Goal: Use online tool/utility: Utilize a website feature to perform a specific function

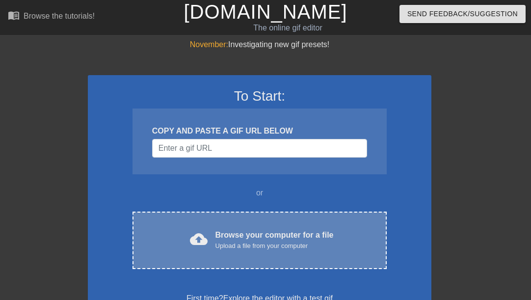
click at [224, 262] on div "cloud_upload Browse your computer for a file Upload a file from your computer C…" at bounding box center [260, 240] width 254 height 57
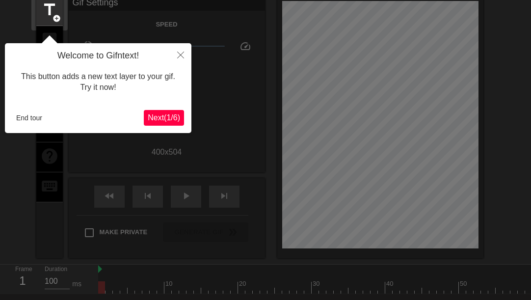
scroll to position [24, 0]
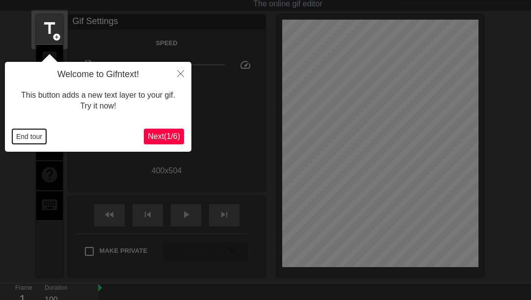
click at [25, 134] on button "End tour" at bounding box center [29, 136] width 34 height 15
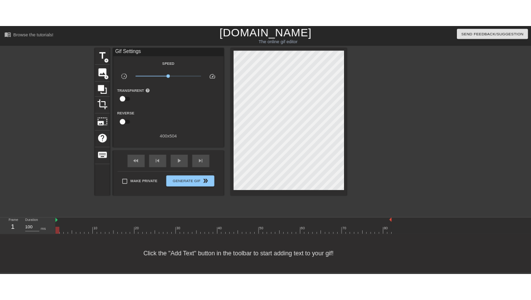
scroll to position [0, 0]
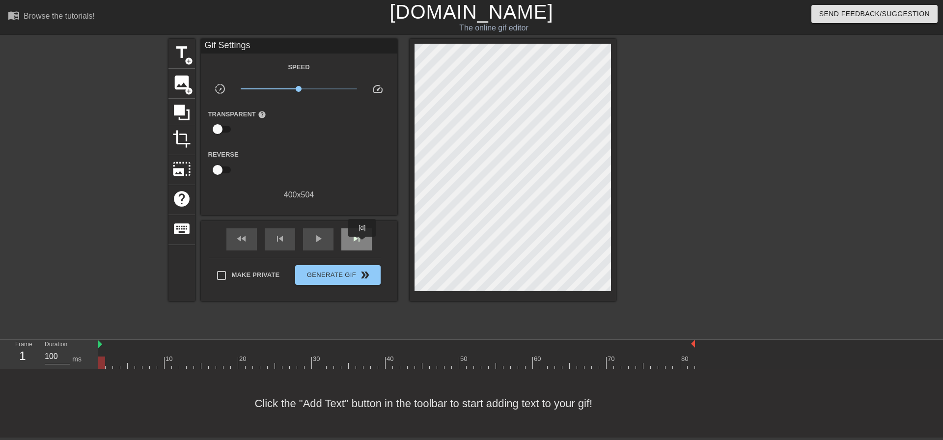
click at [362, 244] on div "skip_next" at bounding box center [356, 239] width 30 height 22
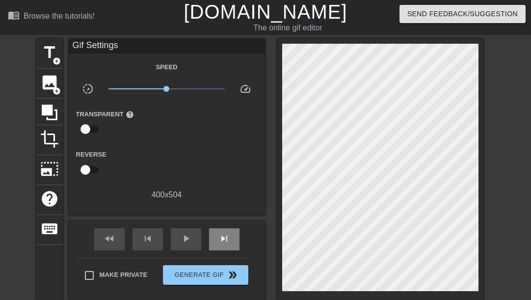
click at [226, 236] on span "skip_next" at bounding box center [225, 239] width 12 height 12
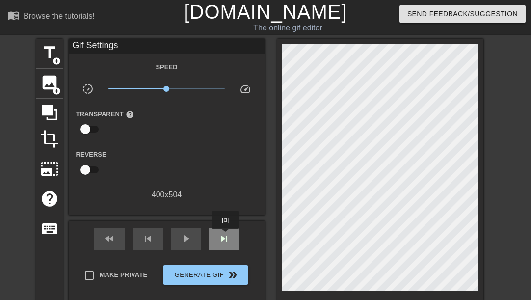
click at [226, 236] on span "skip_next" at bounding box center [225, 239] width 12 height 12
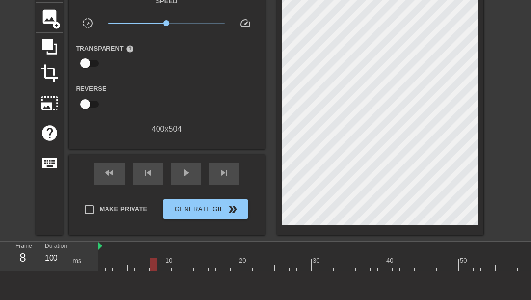
scroll to position [112, 0]
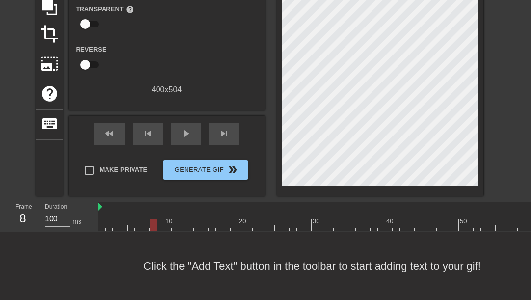
click at [279, 219] on div at bounding box center [396, 225] width 597 height 12
click at [250, 212] on div at bounding box center [247, 218] width 7 height 12
click at [258, 212] on div at bounding box center [254, 218] width 7 height 12
click at [261, 219] on div at bounding box center [269, 225] width 597 height 12
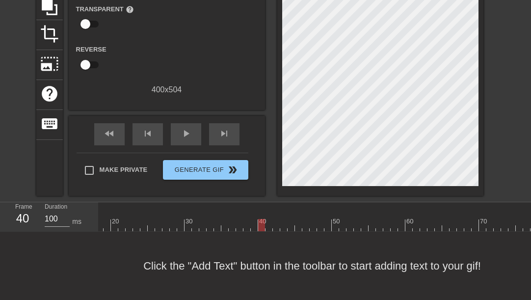
click at [268, 219] on div at bounding box center [269, 225] width 597 height 12
click at [274, 219] on div at bounding box center [269, 225] width 597 height 12
click at [280, 219] on div at bounding box center [269, 225] width 597 height 12
click at [284, 219] on div at bounding box center [269, 225] width 597 height 12
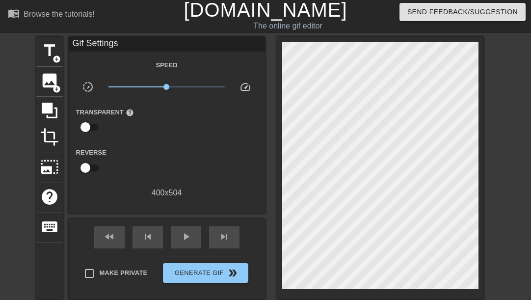
scroll to position [0, 0]
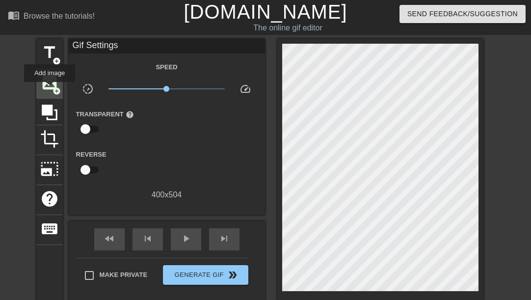
click at [50, 89] on span "image" at bounding box center [49, 82] width 19 height 19
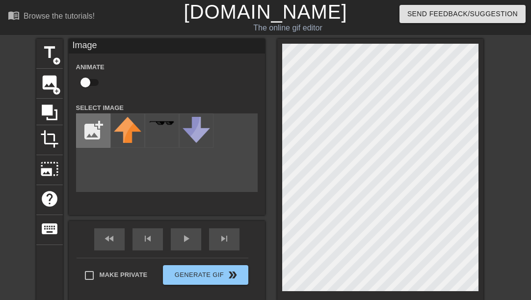
click at [97, 137] on input "file" at bounding box center [93, 130] width 33 height 33
type input "C:\fakepath\nm3.png"
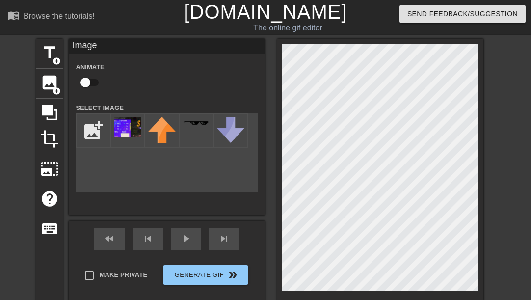
click at [135, 127] on img at bounding box center [128, 127] width 28 height 20
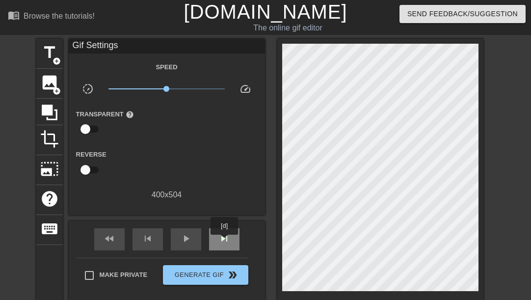
click at [225, 242] on span "skip_next" at bounding box center [225, 239] width 12 height 12
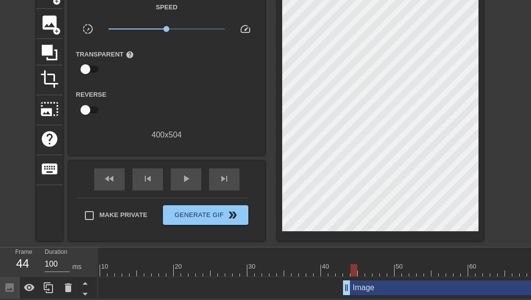
scroll to position [0, 55]
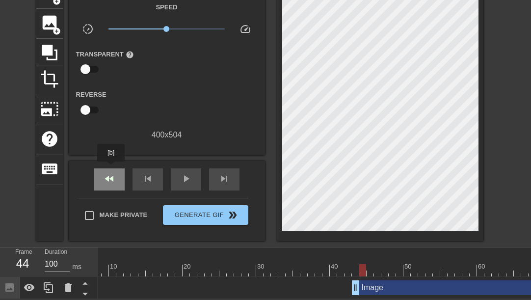
click at [111, 173] on span "fast_rewind" at bounding box center [110, 179] width 12 height 12
click at [337, 282] on div "Image drag_handle drag_handle" at bounding box center [341, 287] width 597 height 15
click at [344, 266] on div at bounding box center [341, 270] width 597 height 12
click at [349, 264] on div at bounding box center [341, 270] width 597 height 12
click at [355, 264] on div at bounding box center [341, 270] width 597 height 12
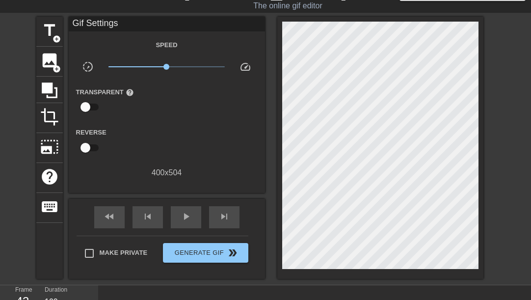
scroll to position [0, 0]
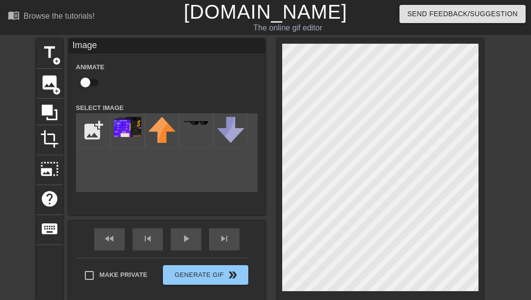
click at [93, 82] on input "checkbox" at bounding box center [85, 82] width 56 height 19
checkbox input "true"
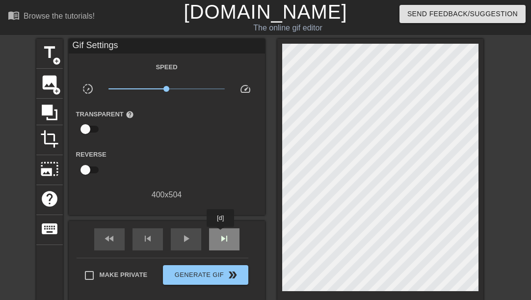
click at [221, 234] on span "skip_next" at bounding box center [225, 239] width 12 height 12
click at [222, 238] on span "skip_next" at bounding box center [225, 239] width 12 height 12
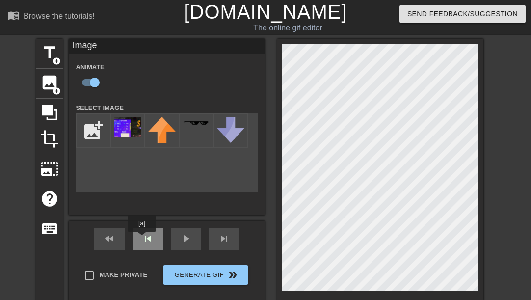
click at [142, 239] on span "skip_previous" at bounding box center [148, 239] width 12 height 12
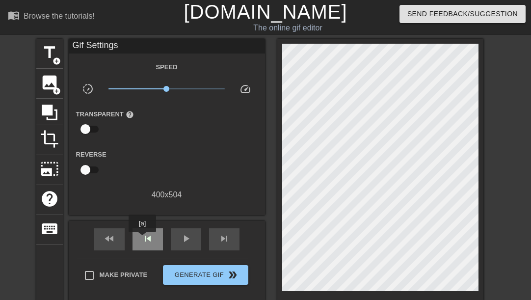
click at [142, 239] on span "skip_previous" at bounding box center [148, 239] width 12 height 12
click at [218, 236] on div "skip_next" at bounding box center [224, 239] width 30 height 22
click at [228, 245] on div "skip_next" at bounding box center [224, 239] width 30 height 22
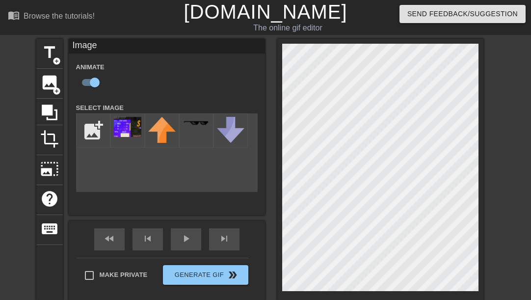
click at [500, 175] on div "title add_circle image add_circle crop photo_size_select_large help keyboard Im…" at bounding box center [265, 170] width 531 height 262
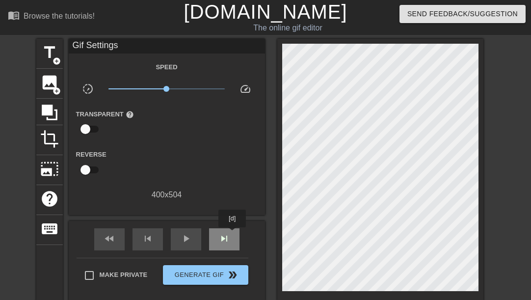
click at [233, 234] on div "skip_next" at bounding box center [224, 239] width 30 height 22
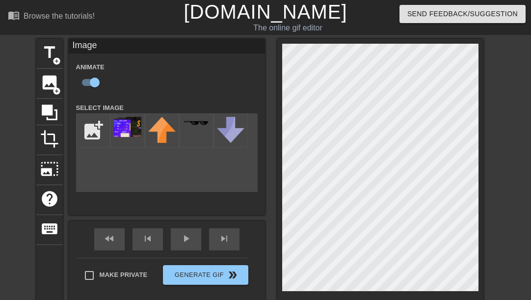
click at [345, 22] on div "menu_book Browse the tutorials! [DOMAIN_NAME] The online gif editor Send Feedba…" at bounding box center [265, 179] width 531 height 359
click at [354, 26] on div "menu_book Browse the tutorials! [DOMAIN_NAME] The online gif editor Send Feedba…" at bounding box center [265, 179] width 531 height 359
click at [226, 245] on div "skip_next" at bounding box center [224, 239] width 30 height 22
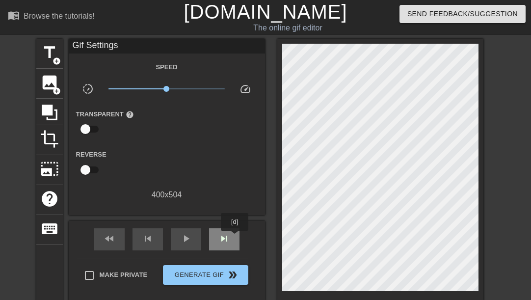
click at [235, 239] on div "skip_next" at bounding box center [224, 239] width 30 height 22
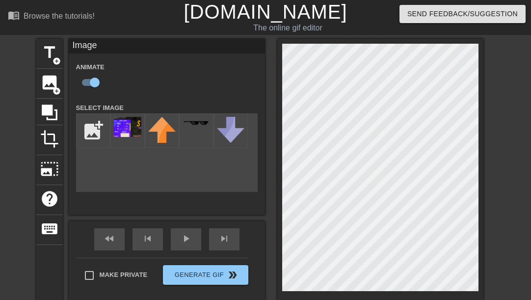
click at [491, 121] on div "title add_circle image add_circle crop photo_size_select_large help keyboard Im…" at bounding box center [265, 170] width 531 height 262
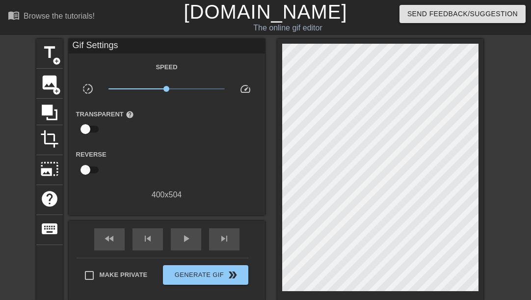
click at [413, 189] on div "title add_circle image add_circle crop photo_size_select_large help keyboard Gi…" at bounding box center [265, 170] width 531 height 262
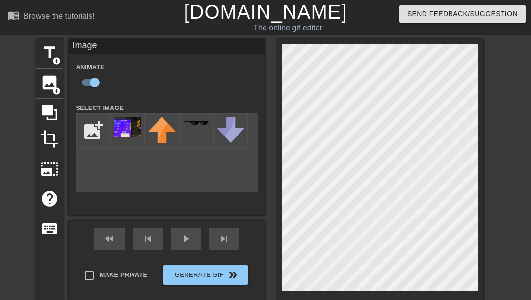
drag, startPoint x: 481, startPoint y: 178, endPoint x: 480, endPoint y: 103, distance: 75.2
click at [480, 103] on div at bounding box center [380, 170] width 206 height 262
click at [229, 239] on span "skip_next" at bounding box center [225, 239] width 12 height 12
click at [144, 236] on span "skip_previous" at bounding box center [148, 239] width 12 height 12
click at [224, 236] on span "skip_next" at bounding box center [225, 239] width 12 height 12
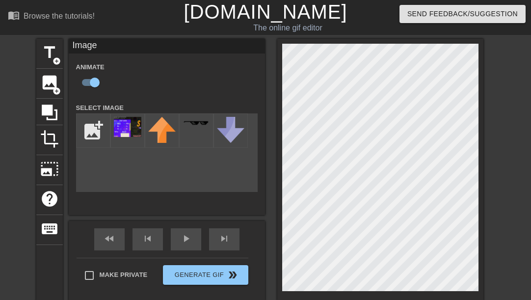
click at [531, 323] on html "menu_book Browse the tutorials! [DOMAIN_NAME] The online gif editor Send Feedba…" at bounding box center [265, 179] width 531 height 359
click at [271, 27] on div "menu_book Browse the tutorials! [DOMAIN_NAME] The online gif editor Send Feedba…" at bounding box center [265, 179] width 531 height 359
click at [531, 126] on html "menu_book Browse the tutorials! [DOMAIN_NAME] The online gif editor Send Feedba…" at bounding box center [265, 179] width 531 height 359
click at [277, 260] on div at bounding box center [380, 170] width 206 height 262
click at [505, 138] on div "title add_circle image add_circle crop photo_size_select_large help keyboard Im…" at bounding box center [265, 170] width 531 height 262
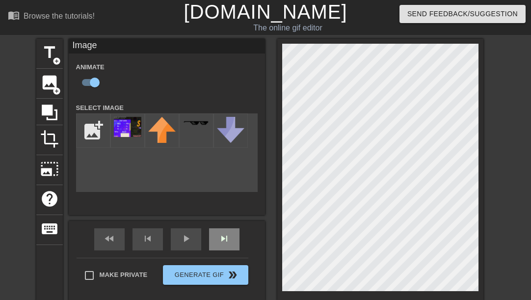
click at [233, 238] on div "skip_next" at bounding box center [224, 239] width 30 height 22
click at [265, 227] on div "title add_circle image add_circle crop photo_size_select_large help keyboard Im…" at bounding box center [259, 170] width 447 height 262
click at [496, 215] on div "title add_circle image add_circle crop photo_size_select_large help keyboard Im…" at bounding box center [265, 170] width 531 height 262
click at [531, 197] on html "menu_book Browse the tutorials! [DOMAIN_NAME] The online gif editor Send Feedba…" at bounding box center [265, 179] width 531 height 359
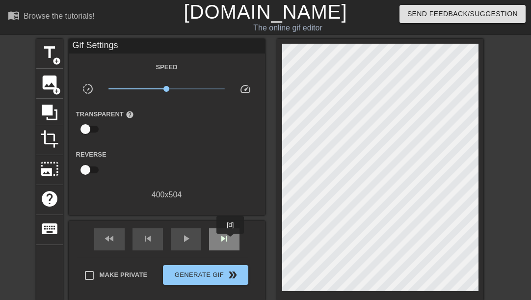
click at [231, 241] on div "skip_next" at bounding box center [224, 239] width 30 height 22
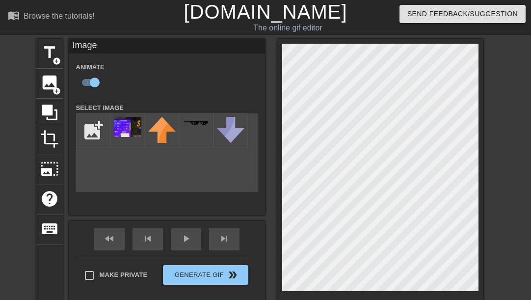
click at [189, 152] on div "title add_circle image add_circle crop photo_size_select_large help keyboard Im…" at bounding box center [259, 170] width 447 height 262
click at [365, 329] on html "menu_book Browse the tutorials! [DOMAIN_NAME] The online gif editor Send Feedba…" at bounding box center [265, 179] width 531 height 359
click at [227, 242] on span "skip_next" at bounding box center [225, 239] width 12 height 12
click at [294, 0] on html "menu_book Browse the tutorials! [DOMAIN_NAME] The online gif editor Send Feedba…" at bounding box center [265, 179] width 531 height 359
click at [225, 246] on div "skip_next" at bounding box center [224, 239] width 30 height 22
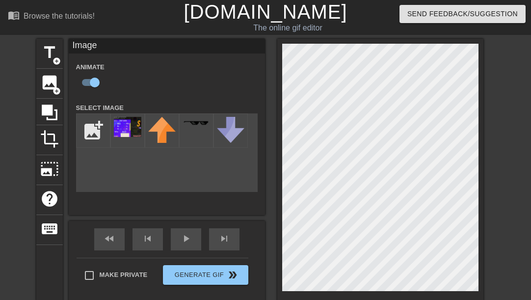
click at [256, 221] on div "title add_circle image add_circle crop photo_size_select_large help keyboard Im…" at bounding box center [259, 170] width 447 height 262
click at [435, 7] on div "menu_book Browse the tutorials! [DOMAIN_NAME] The online gif editor Send Feedba…" at bounding box center [265, 179] width 531 height 359
click at [486, 120] on div "title add_circle image add_circle crop photo_size_select_large help keyboard Im…" at bounding box center [265, 170] width 531 height 262
click at [226, 237] on span "skip_next" at bounding box center [225, 239] width 12 height 12
click at [159, 145] on div "title add_circle image add_circle crop photo_size_select_large help keyboard Im…" at bounding box center [259, 170] width 447 height 262
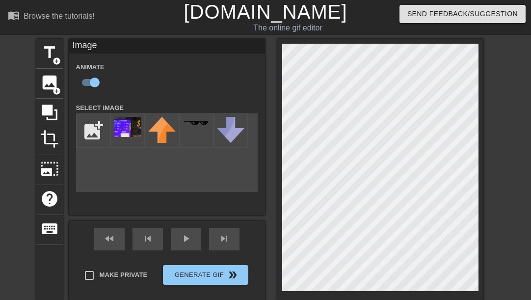
click at [243, 156] on div "title add_circle image add_circle crop photo_size_select_large help keyboard Im…" at bounding box center [259, 170] width 447 height 262
click at [277, 160] on div "title add_circle image add_circle crop photo_size_select_large help keyboard Im…" at bounding box center [259, 170] width 447 height 262
click at [511, 63] on div "title add_circle image add_circle crop photo_size_select_large help keyboard Im…" at bounding box center [265, 170] width 531 height 262
click at [531, 140] on html "menu_book Browse the tutorials! [DOMAIN_NAME] The online gif editor Send Feedba…" at bounding box center [265, 179] width 531 height 359
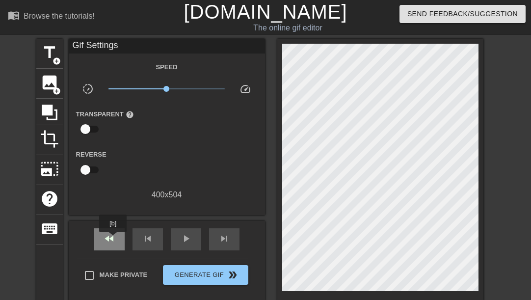
click at [113, 239] on span "fast_rewind" at bounding box center [110, 239] width 12 height 12
click at [181, 241] on span "play_arrow" at bounding box center [186, 239] width 12 height 12
drag, startPoint x: 302, startPoint y: 10, endPoint x: 273, endPoint y: 158, distance: 150.2
click at [273, 158] on div "title add_circle image add_circle crop photo_size_select_large help keyboard Gi…" at bounding box center [259, 170] width 447 height 262
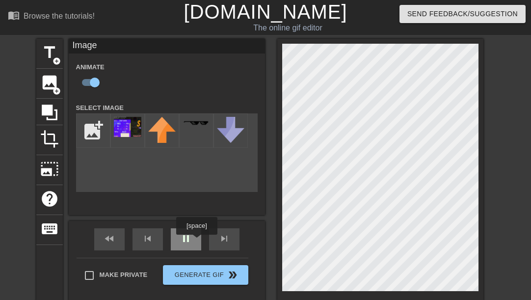
click at [191, 244] on span "pause" at bounding box center [186, 239] width 12 height 12
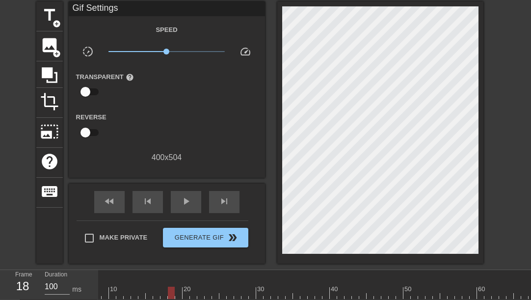
scroll to position [66, 0]
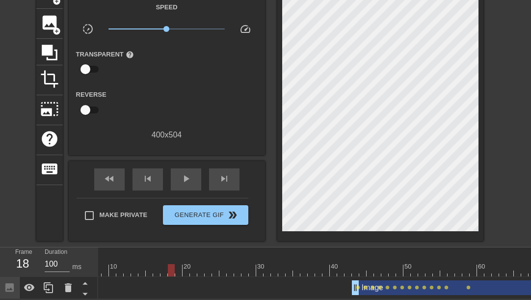
click at [355, 265] on div at bounding box center [341, 270] width 597 height 12
click at [361, 265] on div at bounding box center [341, 270] width 597 height 12
click at [369, 265] on div at bounding box center [341, 270] width 597 height 12
click at [374, 265] on div at bounding box center [341, 270] width 597 height 12
click at [382, 266] on div at bounding box center [341, 270] width 597 height 12
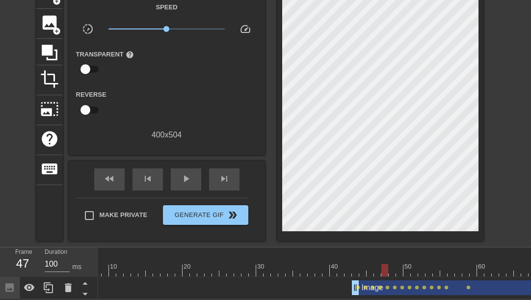
click at [389, 268] on div at bounding box center [341, 270] width 597 height 12
click at [385, 266] on div at bounding box center [341, 270] width 597 height 12
click at [396, 264] on div at bounding box center [341, 270] width 597 height 12
click at [437, 264] on div at bounding box center [341, 270] width 597 height 12
click at [465, 265] on div at bounding box center [341, 270] width 597 height 12
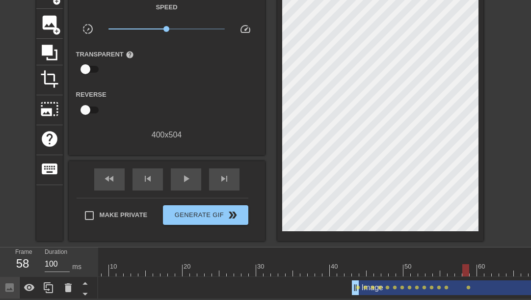
click at [471, 267] on div at bounding box center [341, 270] width 597 height 12
click at [460, 265] on div at bounding box center [341, 270] width 597 height 12
click at [466, 265] on div at bounding box center [341, 270] width 597 height 12
click at [472, 265] on div at bounding box center [341, 270] width 597 height 12
click at [451, 265] on div at bounding box center [341, 270] width 597 height 12
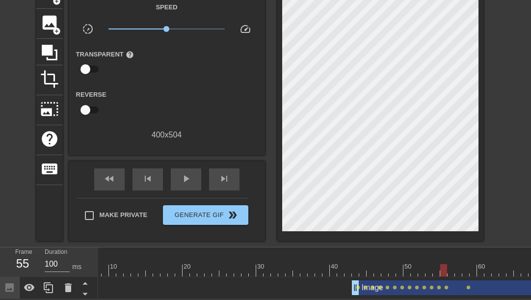
click at [445, 265] on div at bounding box center [341, 270] width 597 height 12
click at [433, 264] on div at bounding box center [341, 270] width 597 height 12
click at [465, 267] on div at bounding box center [341, 270] width 597 height 12
click at [474, 267] on div at bounding box center [341, 270] width 597 height 12
click at [440, 264] on div at bounding box center [341, 270] width 597 height 12
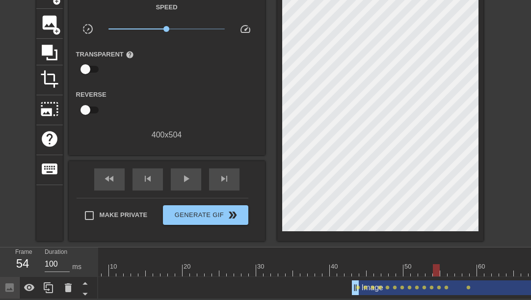
click at [449, 265] on div at bounding box center [341, 270] width 597 height 12
click at [457, 265] on div at bounding box center [341, 270] width 597 height 12
click at [466, 265] on div at bounding box center [341, 270] width 597 height 12
click at [467, 285] on span "lens" at bounding box center [469, 287] width 4 height 4
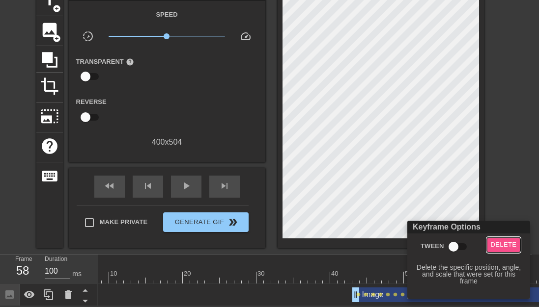
click at [491, 246] on span "Delete" at bounding box center [504, 245] width 26 height 11
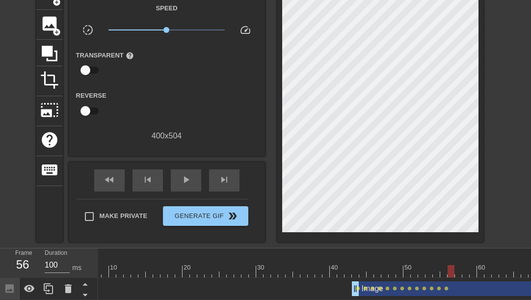
click at [448, 269] on div at bounding box center [341, 271] width 597 height 12
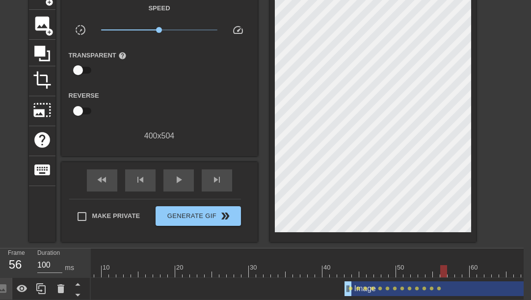
click at [428, 273] on div at bounding box center [333, 271] width 597 height 12
click at [435, 273] on div at bounding box center [333, 271] width 597 height 12
click at [440, 273] on div at bounding box center [333, 271] width 597 height 12
click at [389, 269] on div at bounding box center [333, 271] width 597 height 12
click at [372, 274] on div at bounding box center [333, 271] width 597 height 12
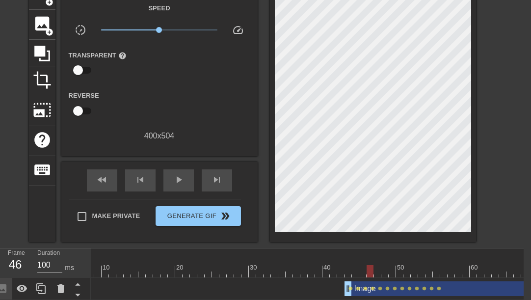
click at [375, 273] on div at bounding box center [333, 271] width 597 height 12
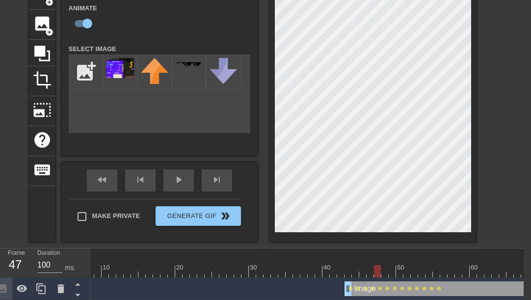
click at [386, 271] on div at bounding box center [333, 271] width 597 height 12
click at [254, 148] on div "title add_circle image add_circle crop photo_size_select_large help keyboard Im…" at bounding box center [252, 111] width 447 height 262
click at [493, 162] on div "title add_circle image add_circle crop photo_size_select_large help keyboard Im…" at bounding box center [258, 111] width 531 height 262
click at [391, 270] on div at bounding box center [333, 271] width 597 height 12
click at [373, 272] on div at bounding box center [333, 271] width 597 height 12
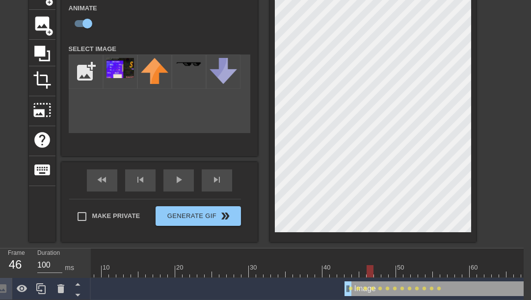
click at [380, 274] on div at bounding box center [333, 271] width 597 height 12
click at [388, 274] on div at bounding box center [333, 271] width 597 height 12
click at [381, 275] on div at bounding box center [333, 271] width 597 height 12
click at [369, 274] on div at bounding box center [333, 271] width 597 height 12
click at [361, 273] on div at bounding box center [333, 271] width 597 height 12
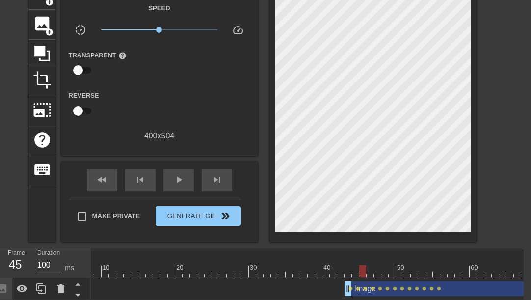
click at [371, 270] on div at bounding box center [333, 271] width 597 height 12
click at [360, 272] on div at bounding box center [333, 271] width 597 height 12
click at [355, 268] on div at bounding box center [333, 271] width 597 height 12
click at [360, 263] on div at bounding box center [363, 264] width 7 height 12
click at [353, 270] on div at bounding box center [333, 271] width 597 height 12
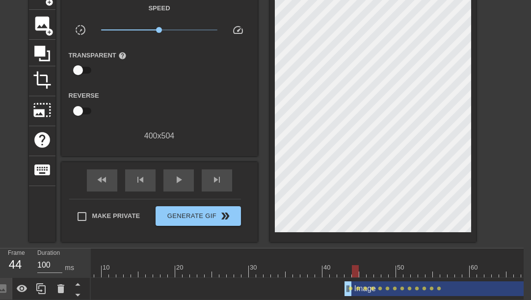
click at [346, 271] on div at bounding box center [333, 271] width 597 height 12
click at [350, 273] on div at bounding box center [348, 271] width 7 height 12
click at [356, 274] on div at bounding box center [333, 271] width 597 height 12
click at [364, 275] on div at bounding box center [333, 271] width 597 height 12
click at [376, 275] on div at bounding box center [333, 271] width 597 height 12
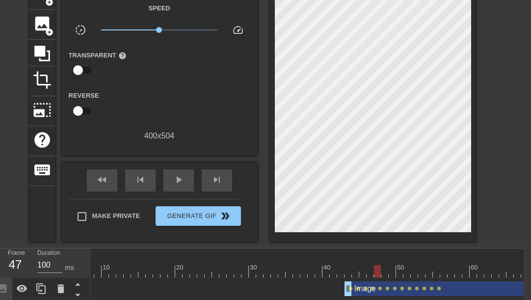
click at [369, 275] on div at bounding box center [333, 271] width 597 height 12
click at [373, 276] on div at bounding box center [370, 271] width 7 height 12
click at [379, 276] on div at bounding box center [333, 271] width 597 height 12
click at [385, 275] on div at bounding box center [333, 271] width 597 height 12
click at [389, 275] on div at bounding box center [333, 271] width 597 height 12
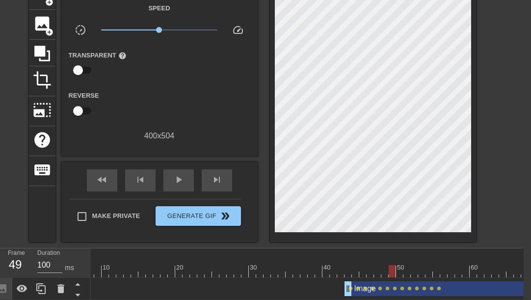
click at [396, 272] on div at bounding box center [333, 271] width 597 height 12
click at [399, 273] on div at bounding box center [333, 271] width 597 height 12
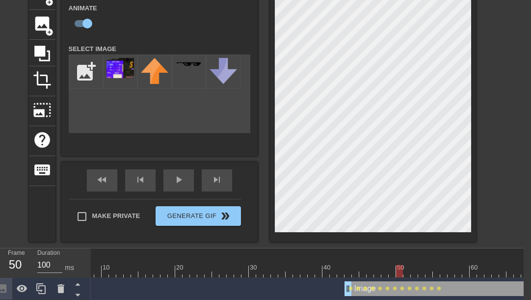
click at [260, 244] on div "menu_book Browse the tutorials! [DOMAIN_NAME] The online gif editor Send Feedba…" at bounding box center [258, 120] width 531 height 359
click at [406, 272] on div at bounding box center [333, 271] width 597 height 12
click at [412, 275] on div at bounding box center [333, 271] width 597 height 12
click at [423, 271] on div at bounding box center [333, 271] width 597 height 12
click at [484, 130] on div "title add_circle image add_circle crop photo_size_select_large help keyboard Im…" at bounding box center [258, 111] width 531 height 262
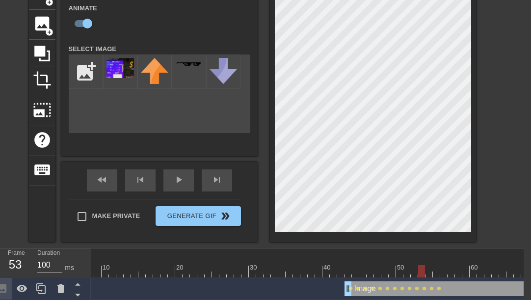
click at [430, 273] on div at bounding box center [333, 271] width 597 height 12
click at [258, 120] on div "title add_circle image add_circle crop photo_size_select_large help keyboard Im…" at bounding box center [252, 111] width 447 height 262
click at [443, 272] on div at bounding box center [333, 271] width 597 height 12
click at [440, 274] on div at bounding box center [333, 271] width 597 height 12
click at [258, 36] on div "title add_circle image add_circle crop photo_size_select_large help keyboard Im…" at bounding box center [252, 111] width 447 height 262
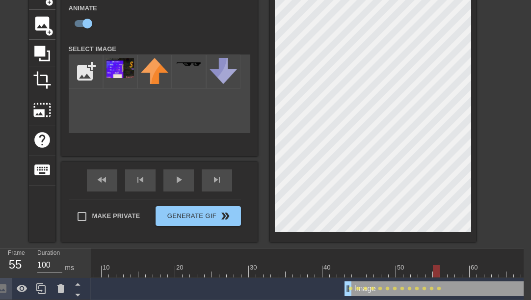
click at [496, 169] on div "title add_circle image add_circle crop photo_size_select_large help keyboard Im…" at bounding box center [258, 111] width 531 height 262
click at [179, 0] on html "menu_book Browse the tutorials! [DOMAIN_NAME] The online gif editor Send Feedba…" at bounding box center [258, 120] width 531 height 359
click at [217, 8] on div "title add_circle image add_circle crop photo_size_select_large help keyboard Im…" at bounding box center [252, 111] width 447 height 262
click at [202, 24] on div "title add_circle image add_circle crop photo_size_select_large help keyboard Im…" at bounding box center [252, 111] width 447 height 262
click at [253, 53] on div "title add_circle image add_circle crop photo_size_select_large help keyboard Im…" at bounding box center [252, 111] width 447 height 262
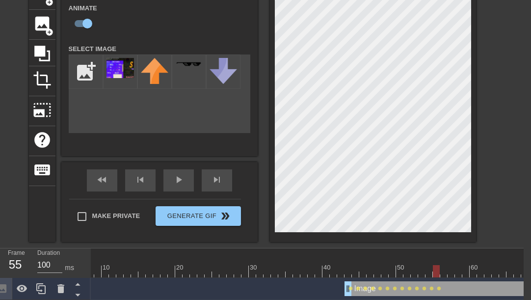
click at [219, 28] on div "title add_circle image add_circle crop photo_size_select_large help keyboard Im…" at bounding box center [252, 111] width 447 height 262
click at [165, 20] on div "title add_circle image add_circle crop photo_size_select_large help keyboard Im…" at bounding box center [252, 111] width 447 height 262
click at [251, 48] on div "title add_circle image add_circle crop photo_size_select_large help keyboard Im…" at bounding box center [252, 111] width 447 height 262
click at [447, 274] on div at bounding box center [333, 271] width 597 height 12
click at [437, 274] on div at bounding box center [333, 271] width 597 height 12
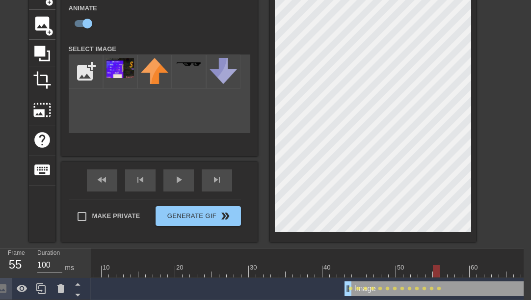
click at [430, 275] on div at bounding box center [333, 271] width 597 height 12
click at [500, 194] on div "title add_circle image add_circle crop photo_size_select_large help keyboard Im…" at bounding box center [258, 111] width 531 height 262
click at [514, 194] on div "title add_circle image add_circle crop photo_size_select_large help keyboard Im…" at bounding box center [258, 111] width 531 height 262
click at [505, 196] on div "title add_circle image add_circle crop photo_size_select_large help keyboard Im…" at bounding box center [258, 111] width 531 height 262
click at [515, 187] on div "title add_circle image add_circle crop photo_size_select_large help keyboard Im…" at bounding box center [258, 111] width 531 height 262
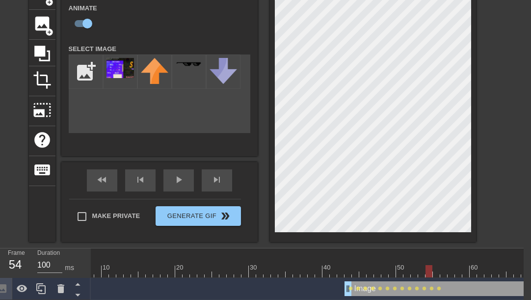
click at [508, 182] on div "title add_circle image add_circle crop photo_size_select_large help keyboard Im…" at bounding box center [258, 111] width 531 height 262
click at [262, 117] on div "title add_circle image add_circle crop photo_size_select_large help keyboard Im…" at bounding box center [252, 111] width 447 height 262
click at [263, 117] on div "title add_circle image add_circle crop photo_size_select_large help keyboard Im…" at bounding box center [252, 111] width 447 height 262
click at [264, 131] on div "title add_circle image add_circle crop photo_size_select_large help keyboard Im…" at bounding box center [252, 111] width 447 height 262
click at [421, 266] on div at bounding box center [333, 271] width 597 height 12
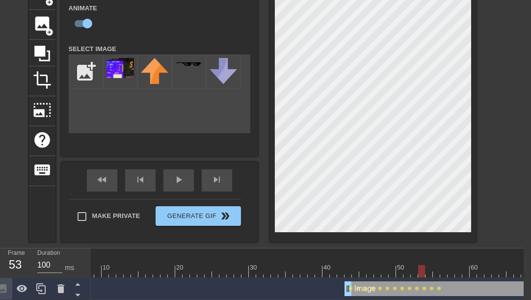
click at [474, 212] on div at bounding box center [373, 111] width 206 height 262
click at [253, 51] on div "title add_circle image add_circle crop photo_size_select_large help keyboard Im…" at bounding box center [252, 111] width 447 height 262
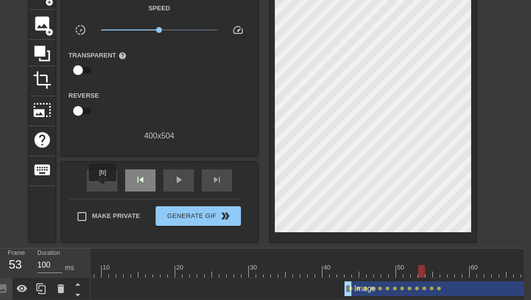
drag, startPoint x: 103, startPoint y: 188, endPoint x: 133, endPoint y: 186, distance: 30.1
click at [103, 188] on div "fast_rewind" at bounding box center [102, 180] width 30 height 22
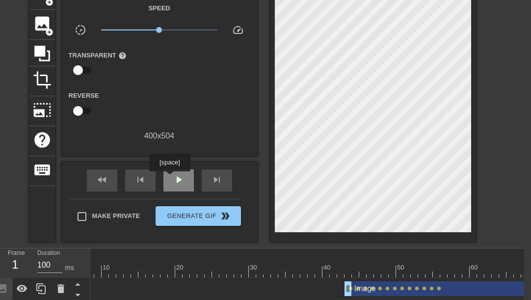
click at [169, 178] on div "play_arrow" at bounding box center [179, 180] width 30 height 22
click at [271, 266] on div at bounding box center [333, 271] width 597 height 12
click at [320, 274] on div at bounding box center [333, 271] width 597 height 12
click at [175, 179] on span "play_arrow" at bounding box center [179, 180] width 12 height 12
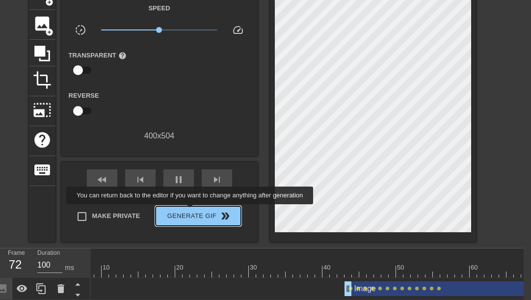
click at [191, 212] on span "Generate Gif double_arrow" at bounding box center [198, 216] width 77 height 12
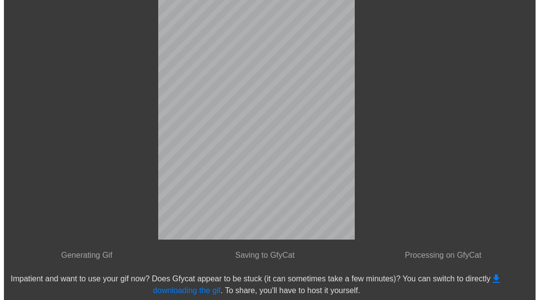
scroll to position [0, 7]
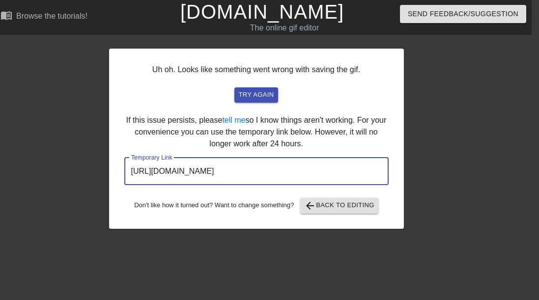
drag, startPoint x: 340, startPoint y: 177, endPoint x: 66, endPoint y: 169, distance: 274.2
click at [66, 169] on div "Uh oh. Looks like something went wrong with saving the gif. try again If this i…" at bounding box center [262, 134] width 539 height 190
